Goal: Information Seeking & Learning: Learn about a topic

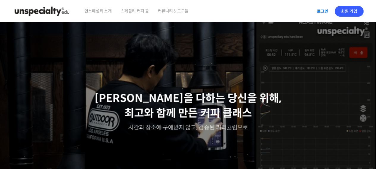
click at [321, 12] on link "로그인" at bounding box center [323, 11] width 19 height 14
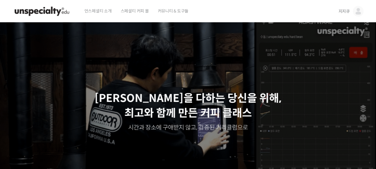
click at [343, 12] on span "지지큐" at bounding box center [344, 11] width 11 height 5
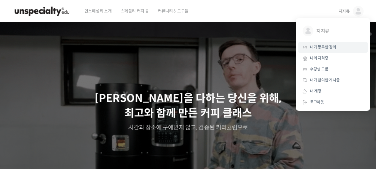
click at [335, 51] on link "내가 등록한 강의" at bounding box center [333, 47] width 70 height 11
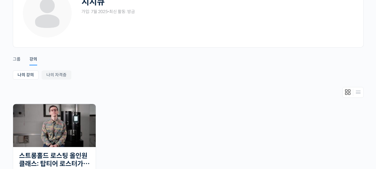
scroll to position [149, 0]
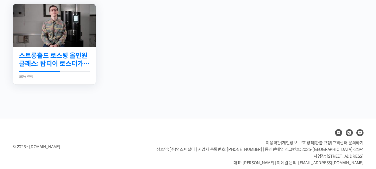
click at [66, 65] on link "스트롱홀드 로스팅 올인원 클래스: 탑티어 로스터가 알려주는 스트롱홀드 A to Z 가이드" at bounding box center [54, 60] width 71 height 16
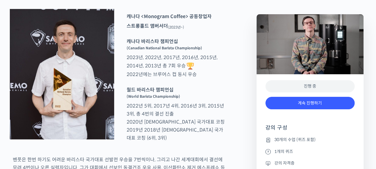
scroll to position [327, 0]
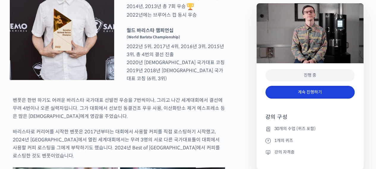
click at [300, 92] on link "계속 진행하기" at bounding box center [310, 92] width 89 height 13
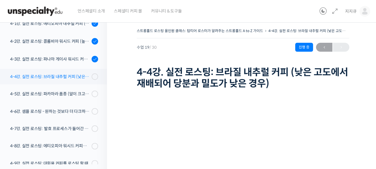
scroll to position [391, 0]
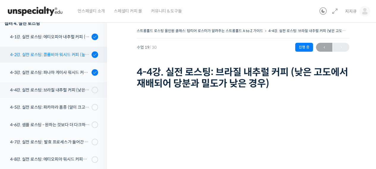
click at [63, 56] on div "4-2강. 실전 로스팅: 콜롬비아 워시드 커피 (높은 밀도와 수분율 때문에 1차 크랙에서 많은 수분을 방출하는 경우)" at bounding box center [50, 54] width 80 height 7
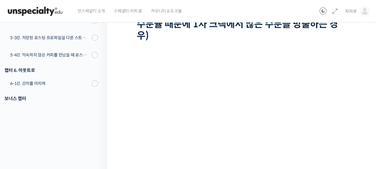
scroll to position [89, 0]
